Goal: Navigation & Orientation: Find specific page/section

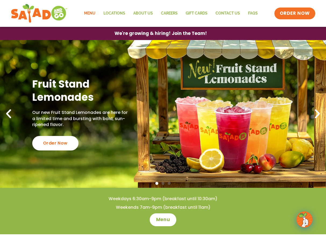
click at [89, 11] on link "Menu" at bounding box center [89, 13] width 19 height 12
